Goal: Find specific page/section: Find specific page/section

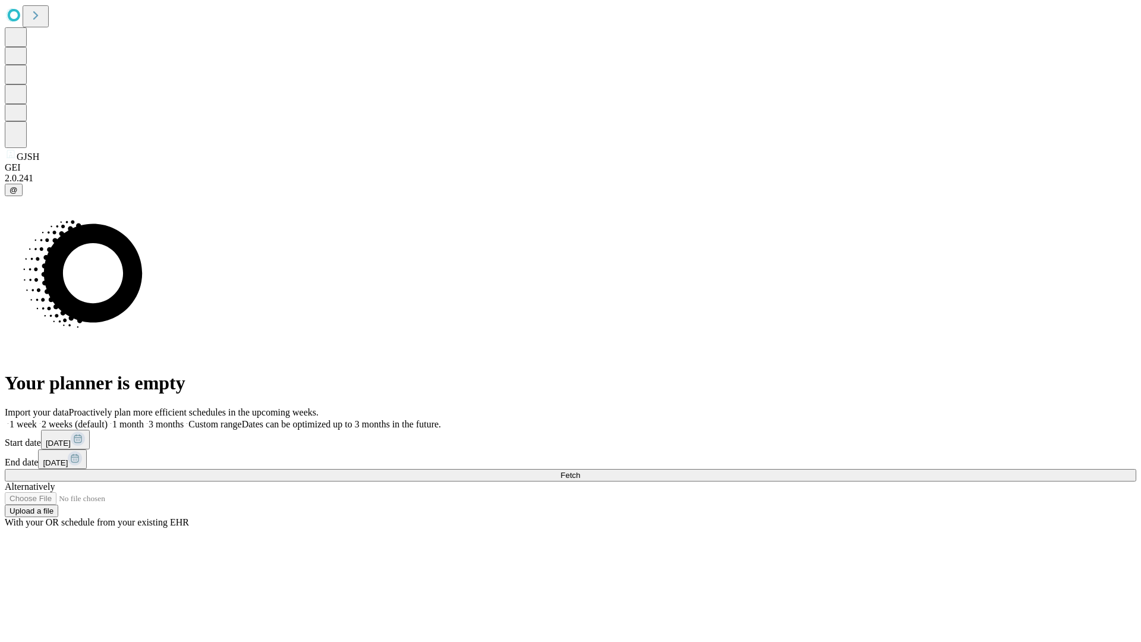
click at [580, 471] on span "Fetch" at bounding box center [571, 475] width 20 height 9
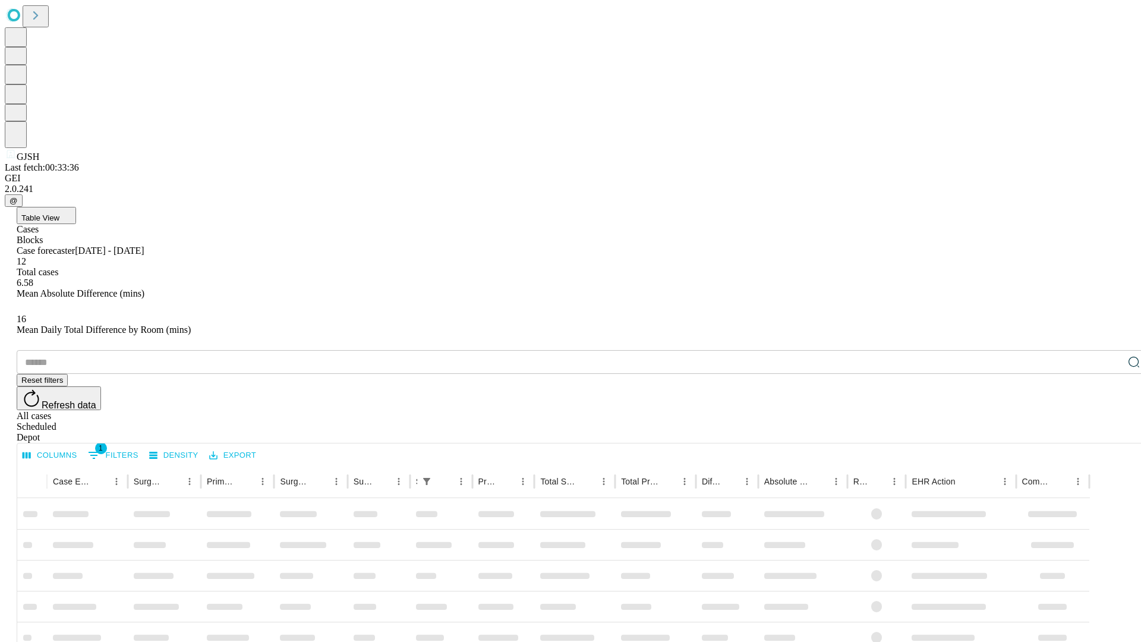
click at [1111, 432] on div "Depot" at bounding box center [583, 437] width 1132 height 11
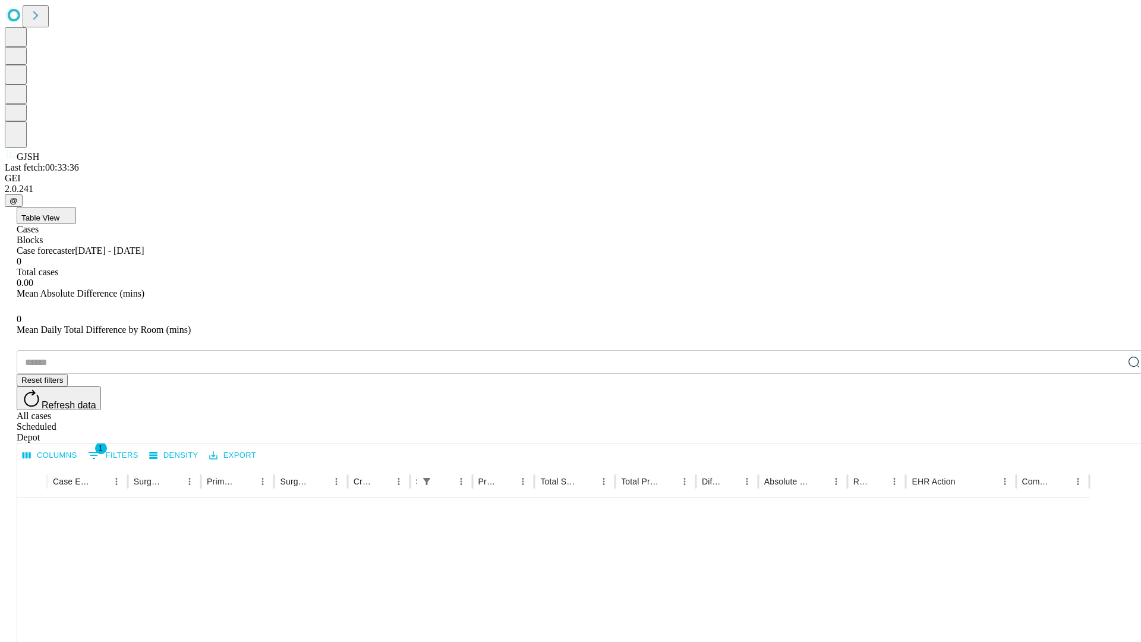
click at [1014, 411] on div "All cases" at bounding box center [583, 416] width 1132 height 11
